Goal: Task Accomplishment & Management: Manage account settings

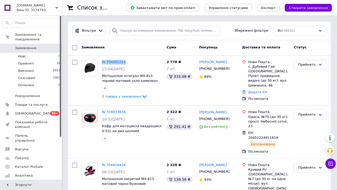
click at [37, 49] on span "Замовлення" at bounding box center [31, 48] width 33 height 5
click at [31, 46] on span "Замовлення" at bounding box center [25, 48] width 21 height 5
click at [33, 48] on span "Замовлення" at bounding box center [25, 48] width 21 height 5
click at [24, 48] on span "Замовлення" at bounding box center [25, 48] width 21 height 5
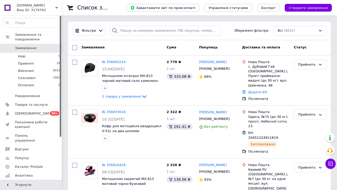
click at [36, 50] on span "Замовлення" at bounding box center [31, 48] width 33 height 5
click at [31, 48] on span "Замовлення" at bounding box center [25, 48] width 21 height 5
click at [30, 46] on span "Замовлення" at bounding box center [25, 48] width 21 height 5
click at [44, 47] on span "Замовлення" at bounding box center [31, 48] width 33 height 5
click at [40, 50] on span "Замовлення" at bounding box center [31, 48] width 33 height 5
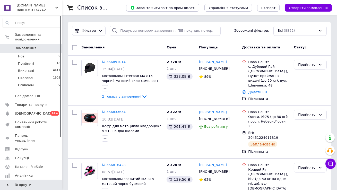
click at [49, 10] on div "Ваш ID: 3174742" at bounding box center [39, 10] width 45 height 5
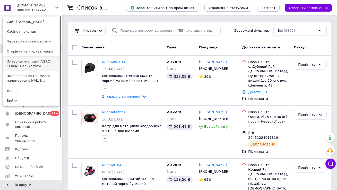
click at [44, 67] on link "Интернет-магазин AGRO-CLIMAT Сельхозтехн..." at bounding box center [31, 64] width 57 height 14
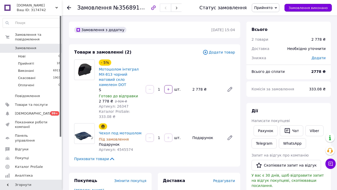
click at [266, 7] on span "Прийнято" at bounding box center [263, 8] width 19 height 4
click at [267, 25] on li "Скасовано" at bounding box center [265, 26] width 27 height 8
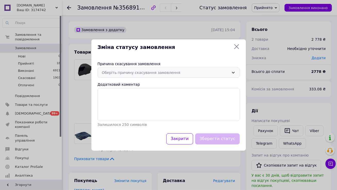
click at [152, 74] on div "Оберіть причину скасування замовлення" at bounding box center [165, 73] width 127 height 6
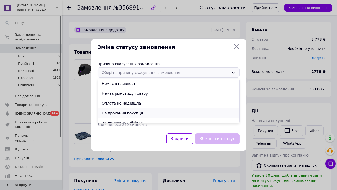
scroll to position [8, 0]
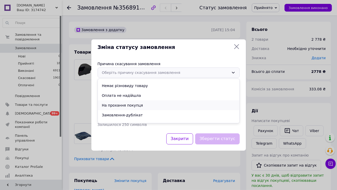
click at [140, 104] on li "На прохання покупця" at bounding box center [168, 105] width 141 height 10
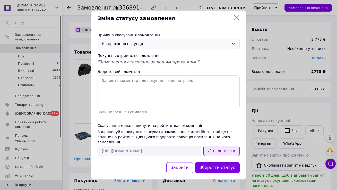
click at [234, 146] on button "Скопіювати" at bounding box center [221, 151] width 36 height 10
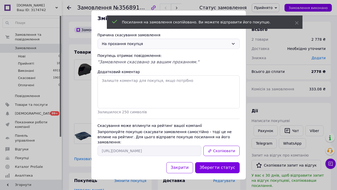
click at [259, 98] on div "Зміна статусу замовлення Причина скасування замовлення На прохання покупця Поку…" at bounding box center [168, 95] width 337 height 190
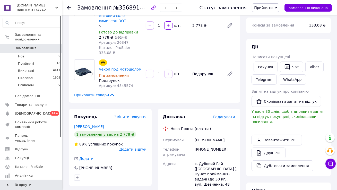
scroll to position [65, 0]
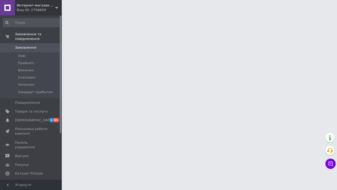
click at [52, 7] on span "Интернет-магазин AGRO-CLIMAT Сельхозтехники и оборудования" at bounding box center [36, 5] width 39 height 5
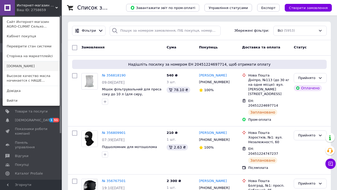
click at [44, 68] on link "[DOMAIN_NAME]" at bounding box center [31, 66] width 57 height 10
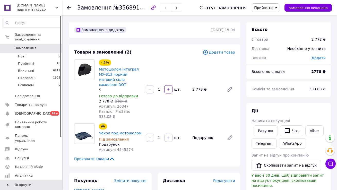
scroll to position [65, 0]
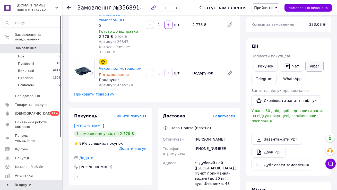
click at [311, 66] on link "Viber" at bounding box center [314, 66] width 18 height 11
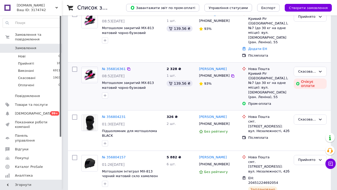
scroll to position [154, 0]
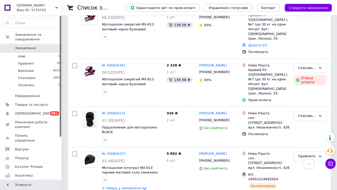
click at [48, 6] on span "[DOMAIN_NAME]" at bounding box center [36, 5] width 39 height 5
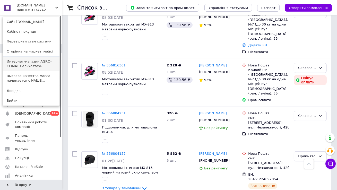
click at [49, 63] on link "Интернет-магазин AGRO-CLIMAT Сельхозтехн..." at bounding box center [31, 64] width 57 height 14
